Goal: Information Seeking & Learning: Learn about a topic

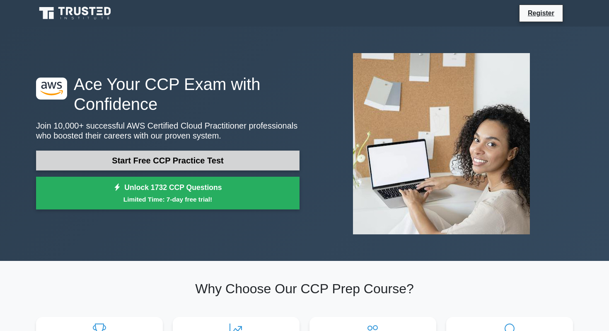
click at [180, 163] on link "Start Free CCP Practice Test" at bounding box center [168, 161] width 264 height 20
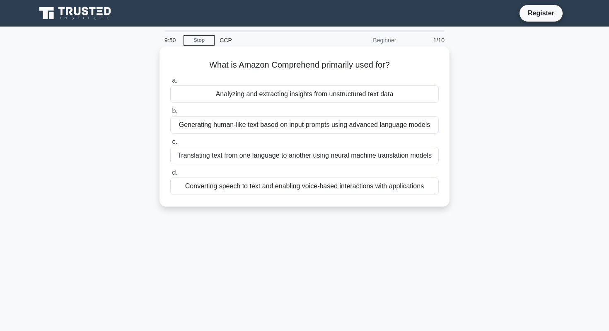
click at [365, 96] on div "Analyzing and extracting insights from unstructured text data" at bounding box center [304, 93] width 269 height 17
click at [170, 83] on input "a. Analyzing and extracting insights from unstructured text data" at bounding box center [170, 80] width 0 height 5
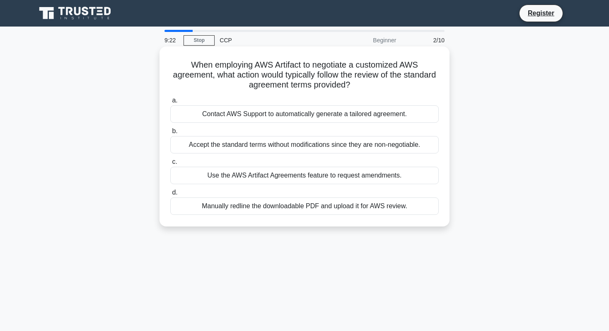
click at [214, 114] on div "Contact AWS Support to automatically generate a tailored agreement." at bounding box center [304, 113] width 269 height 17
click at [170, 103] on input "a. Contact AWS Support to automatically generate a tailored agreement." at bounding box center [170, 100] width 0 height 5
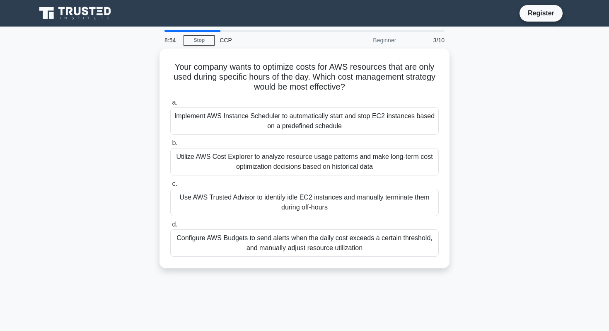
scroll to position [3, 0]
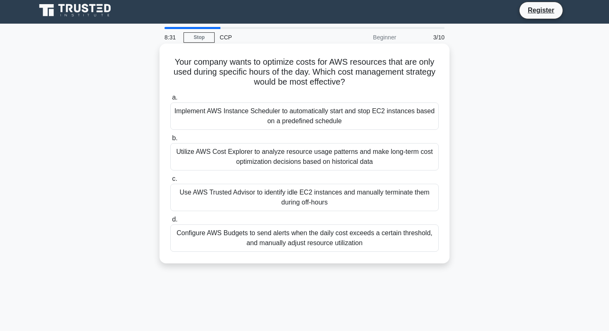
click at [267, 194] on div "Use AWS Trusted Advisor to identify idle EC2 instances and manually terminate t…" at bounding box center [304, 197] width 269 height 27
click at [170, 182] on input "c. Use AWS Trusted Advisor to identify idle EC2 instances and manually terminat…" at bounding box center [170, 178] width 0 height 5
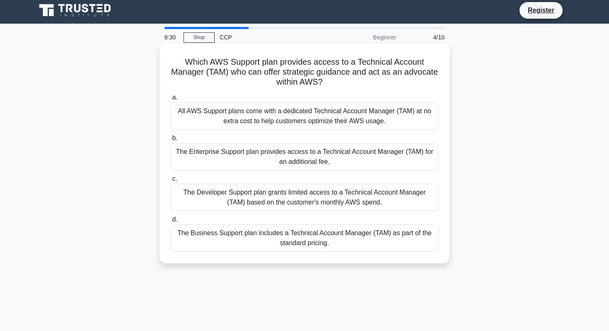
scroll to position [0, 0]
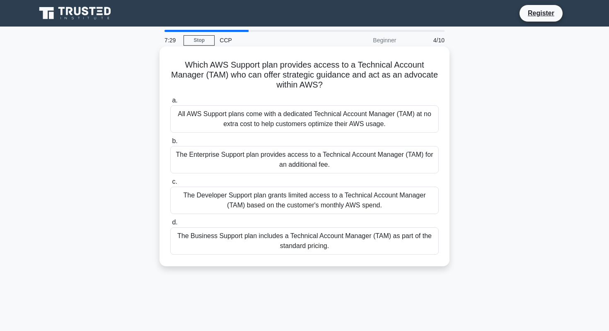
click at [321, 157] on div "The Enterprise Support plan provides access to a Technical Account Manager (TAM…" at bounding box center [304, 159] width 269 height 27
click at [170, 144] on input "b. The Enterprise Support plan provides access to a Technical Account Manager (…" at bounding box center [170, 140] width 0 height 5
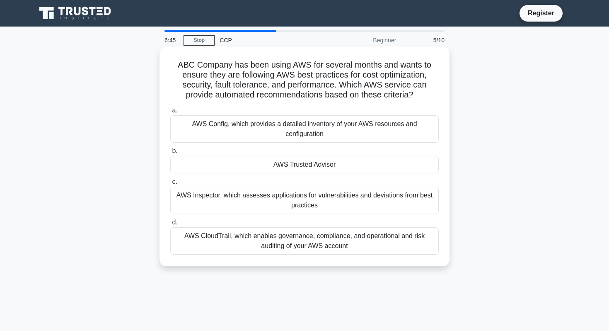
click at [307, 126] on div "AWS Config, which provides a detailed inventory of your AWS resources and confi…" at bounding box center [304, 128] width 269 height 27
click at [170, 113] on input "a. AWS Config, which provides a detailed inventory of your AWS resources and co…" at bounding box center [170, 110] width 0 height 5
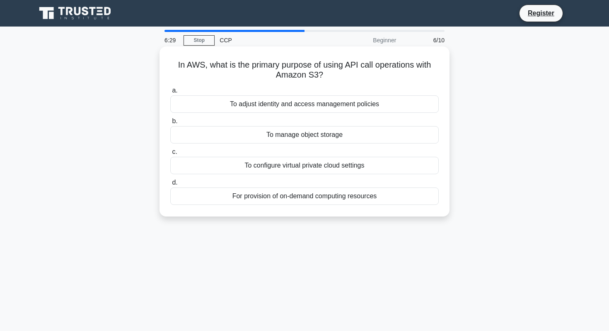
click at [302, 131] on div "To manage object storage" at bounding box center [304, 134] width 269 height 17
click at [170, 124] on input "b. To manage object storage" at bounding box center [170, 121] width 0 height 5
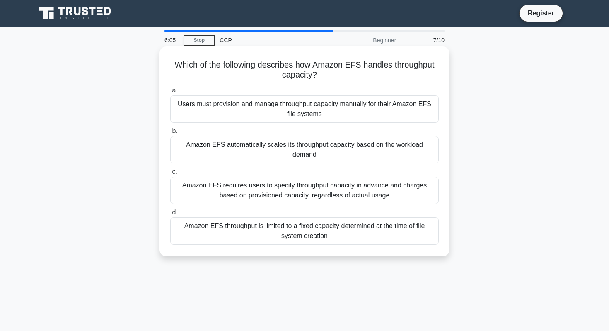
click at [248, 178] on div "Amazon EFS requires users to specify throughput capacity in advance and charges…" at bounding box center [304, 190] width 269 height 27
click at [170, 175] on input "c. Amazon EFS requires users to specify throughput capacity in advance and char…" at bounding box center [170, 171] width 0 height 5
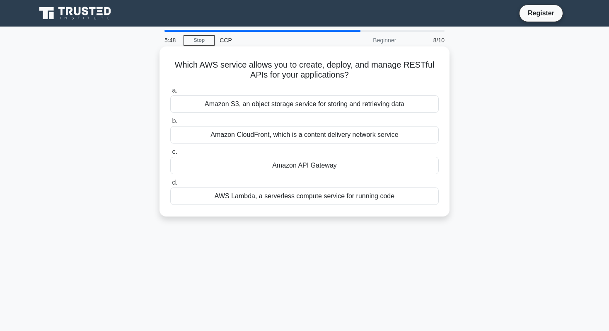
click at [272, 198] on div "AWS Lambda, a serverless compute service for running code" at bounding box center [304, 195] width 269 height 17
click at [170, 185] on input "d. AWS Lambda, a serverless compute service for running code" at bounding box center [170, 182] width 0 height 5
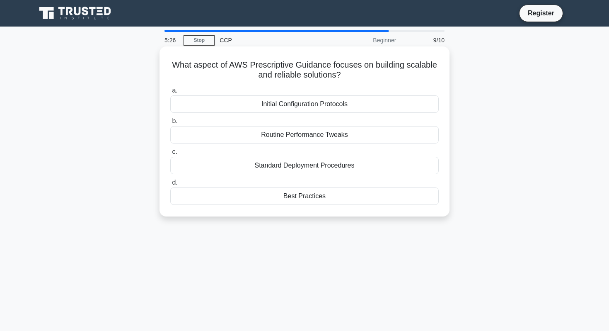
click at [358, 132] on div "Routine Performance Tweaks" at bounding box center [304, 134] width 269 height 17
click at [170, 124] on input "b. Routine Performance Tweaks" at bounding box center [170, 121] width 0 height 5
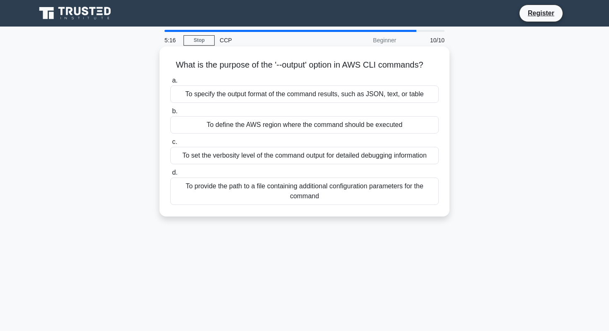
click at [289, 92] on div "To specify the output format of the command results, such as JSON, text, or tab…" at bounding box center [304, 93] width 269 height 17
click at [170, 83] on input "a. To specify the output format of the command results, such as JSON, text, or …" at bounding box center [170, 80] width 0 height 5
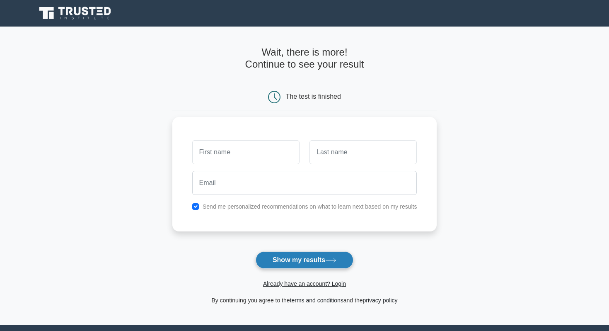
click at [317, 256] on button "Show my results" at bounding box center [305, 259] width 98 height 17
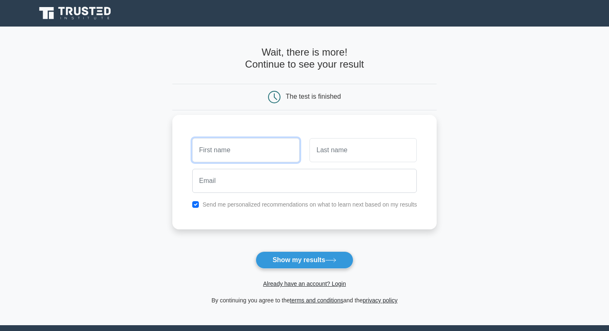
click at [246, 153] on input "text" at bounding box center [245, 150] width 107 height 24
type input "Amay"
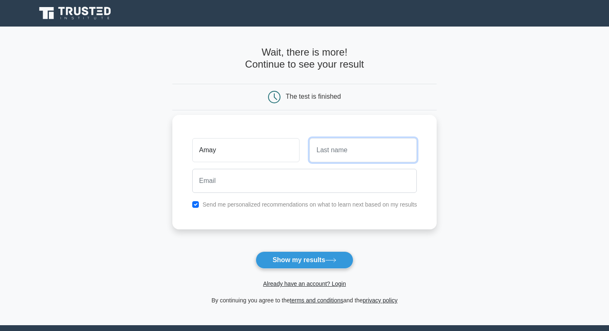
click at [325, 148] on input "text" at bounding box center [363, 150] width 107 height 24
type input "Jayswal"
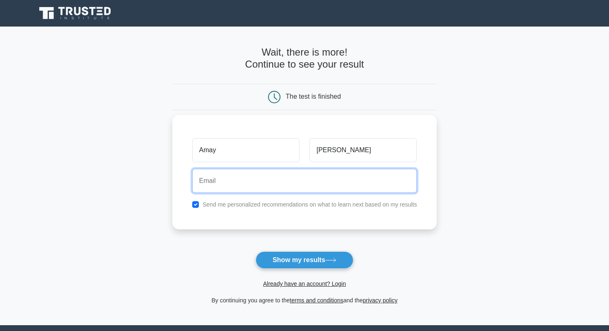
click at [318, 178] on input "email" at bounding box center [304, 181] width 225 height 24
type input "amayjayswal@gmail.com"
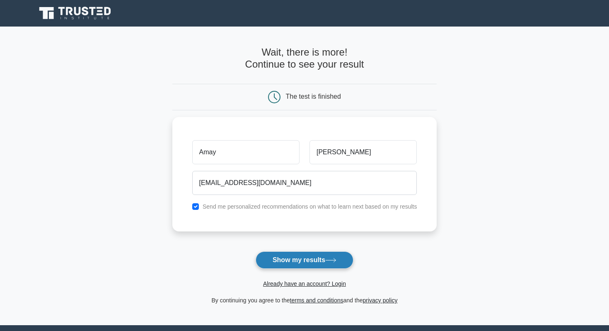
click at [317, 260] on button "Show my results" at bounding box center [305, 259] width 98 height 17
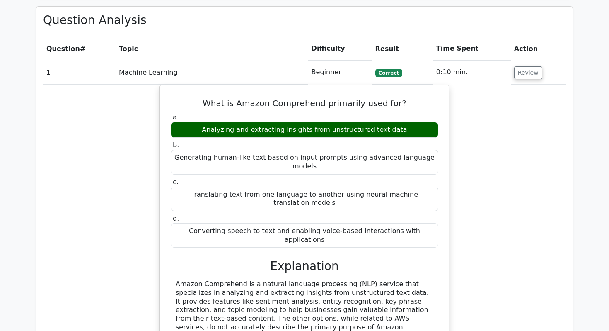
scroll to position [561, 0]
